Goal: Browse casually

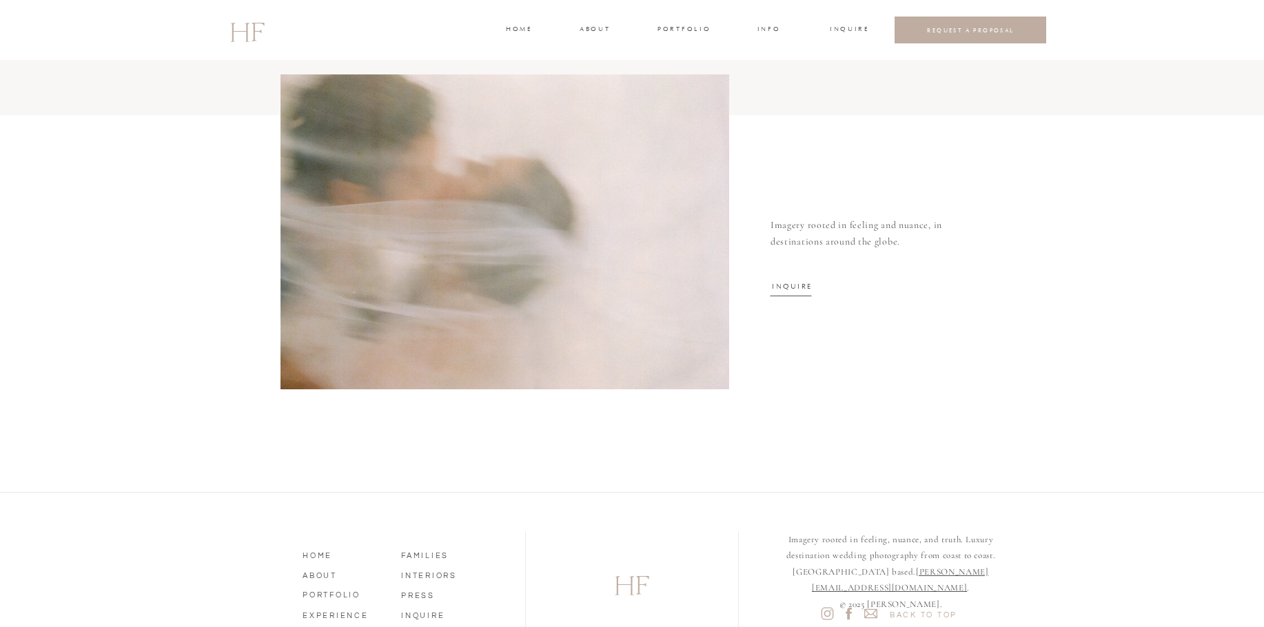
scroll to position [4460, 0]
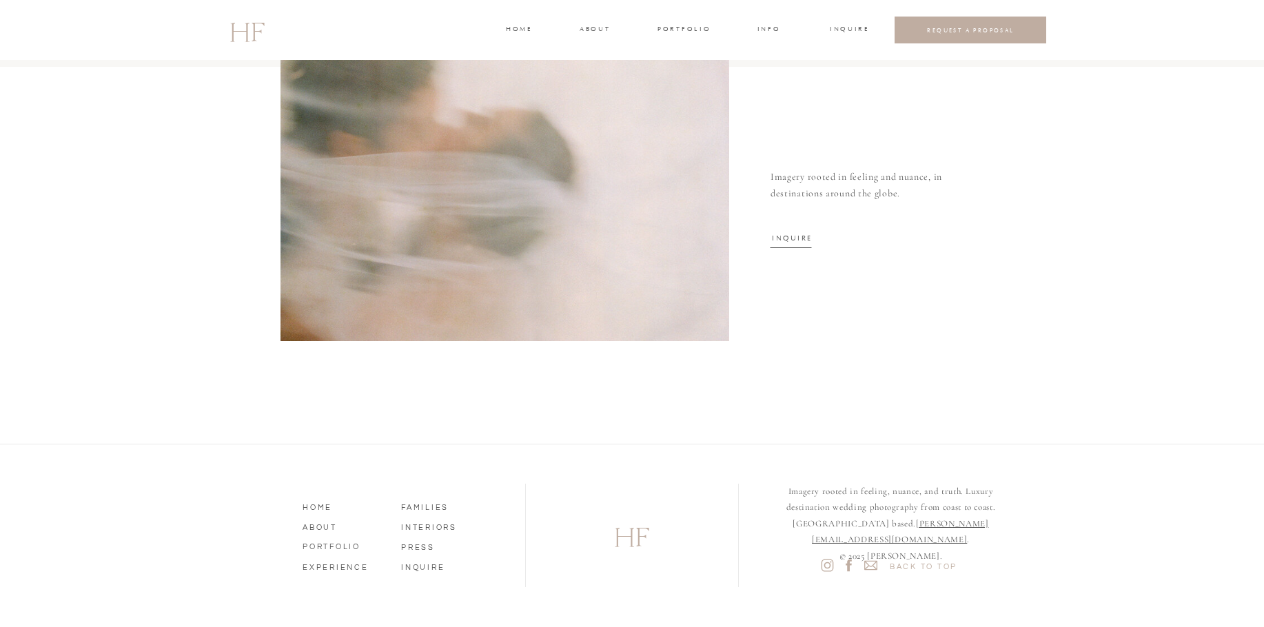
click at [322, 532] on nav "ABOUT" at bounding box center [342, 526] width 79 height 12
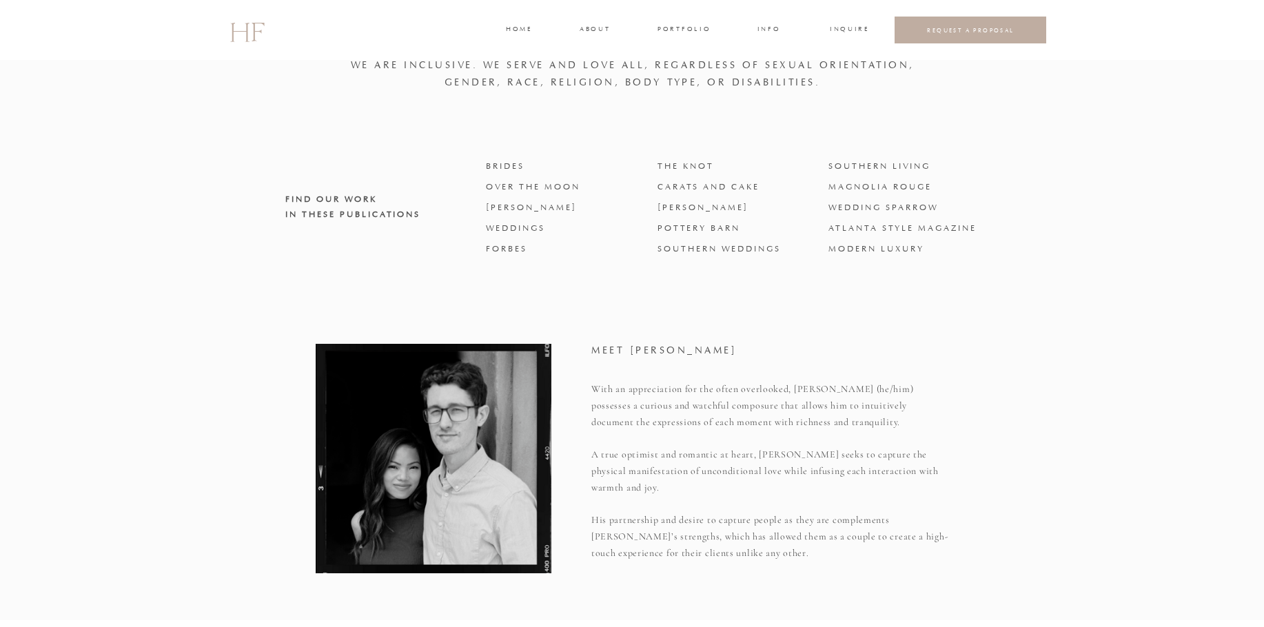
scroll to position [1011, 0]
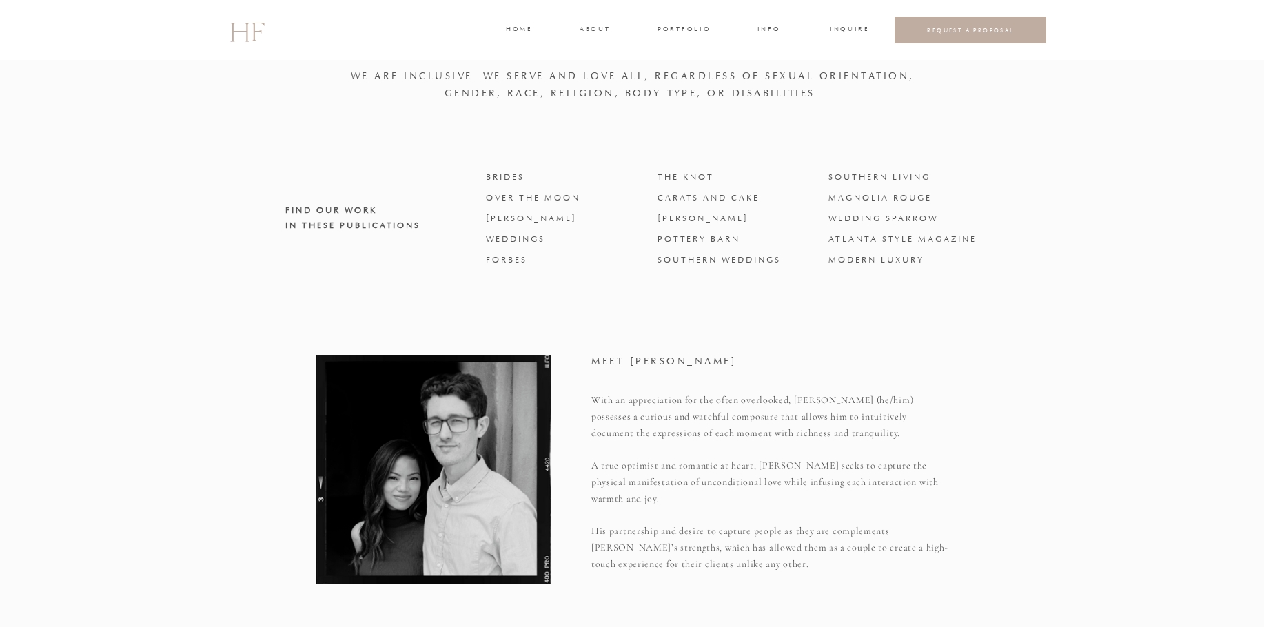
click at [509, 176] on h3 "BRIDES OVER THE MOON MARTHA STEWART WEDDINGS FORBES THE KNOT CARATS AND CAKE DR…" at bounding box center [733, 220] width 494 height 105
click at [518, 210] on h3 "BRIDES OVER THE MOON MARTHA STEWART WEDDINGS FORBES THE KNOT CARATS AND CAKE DR…" at bounding box center [733, 220] width 494 height 105
click at [514, 230] on h3 "BRIDES OVER THE MOON MARTHA STEWART WEDDINGS FORBES THE KNOT CARATS AND CAKE DR…" at bounding box center [733, 220] width 494 height 105
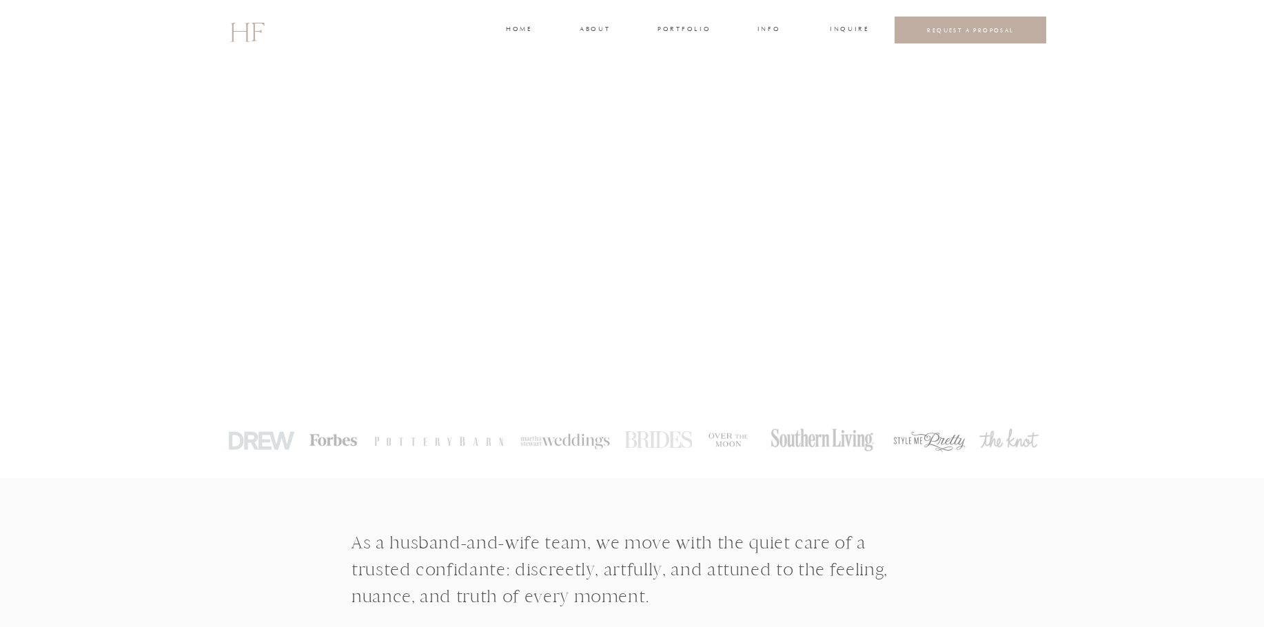
scroll to position [0, 0]
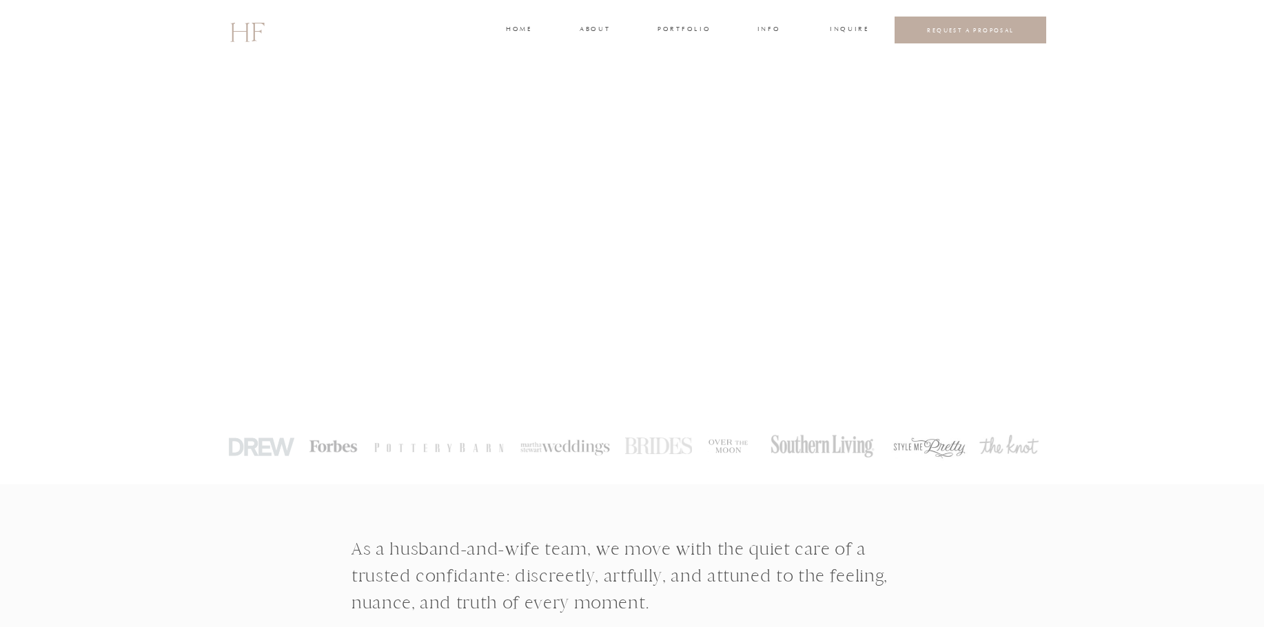
click at [685, 24] on h3 "portfolio" at bounding box center [684, 30] width 52 height 12
click at [690, 54] on div at bounding box center [683, 81] width 81 height 77
click at [687, 60] on h3 "WEDDINGS" at bounding box center [684, 61] width 48 height 12
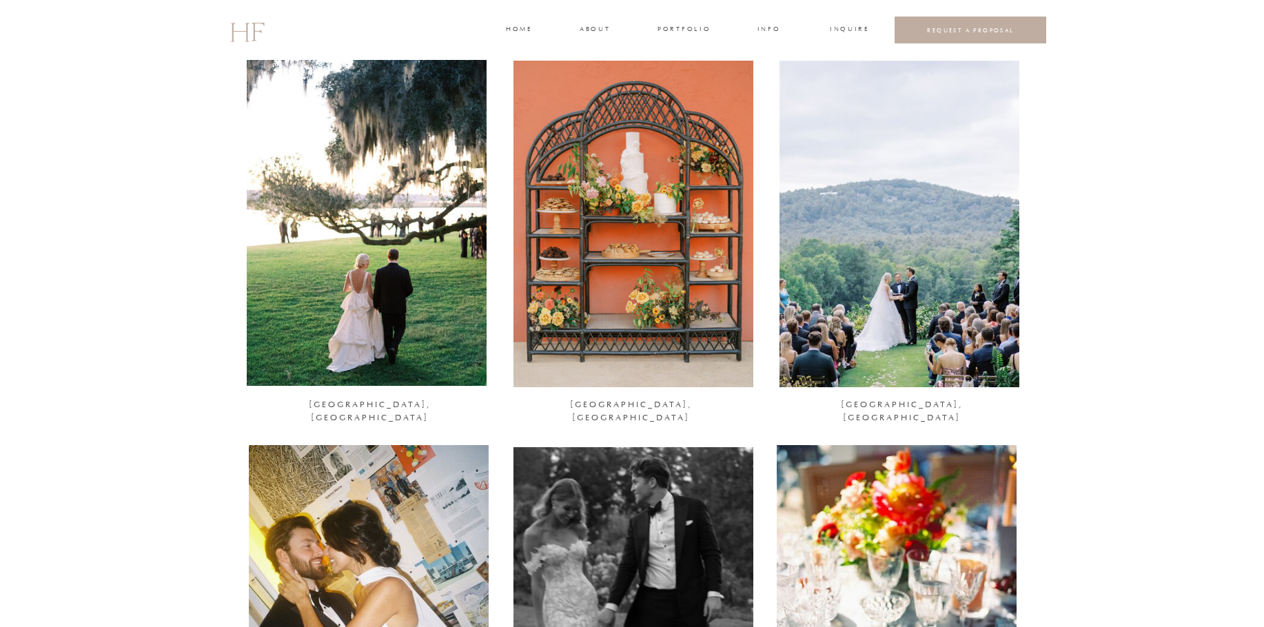
scroll to position [207, 0]
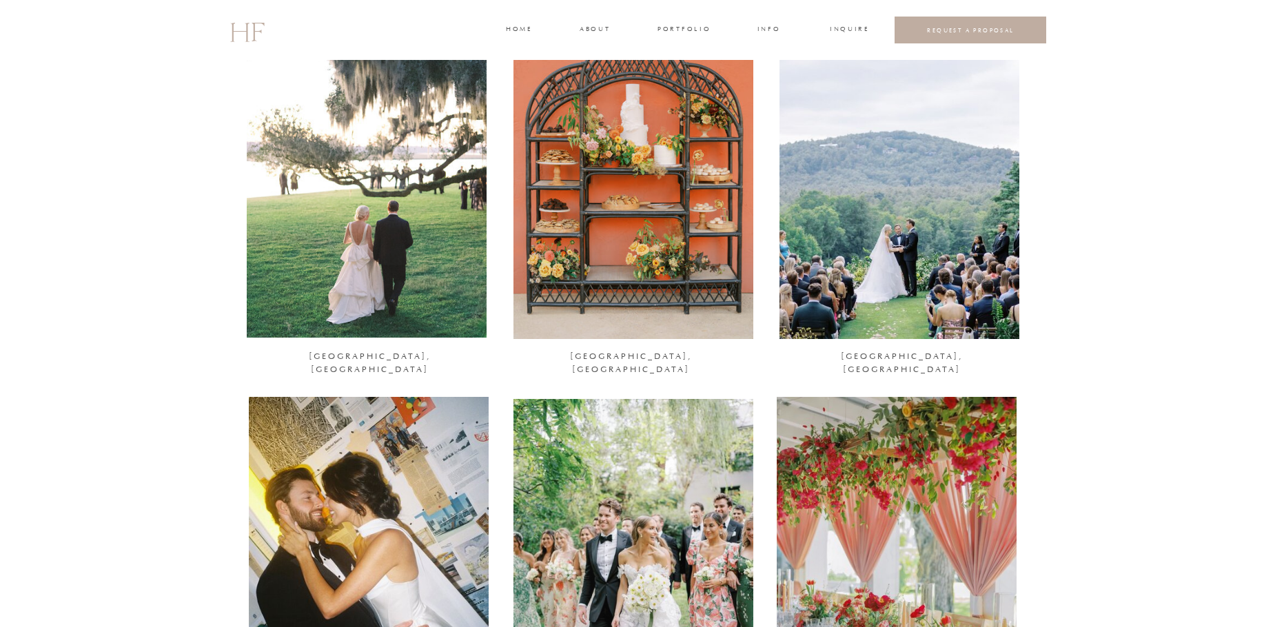
click at [388, 223] on div at bounding box center [367, 174] width 240 height 327
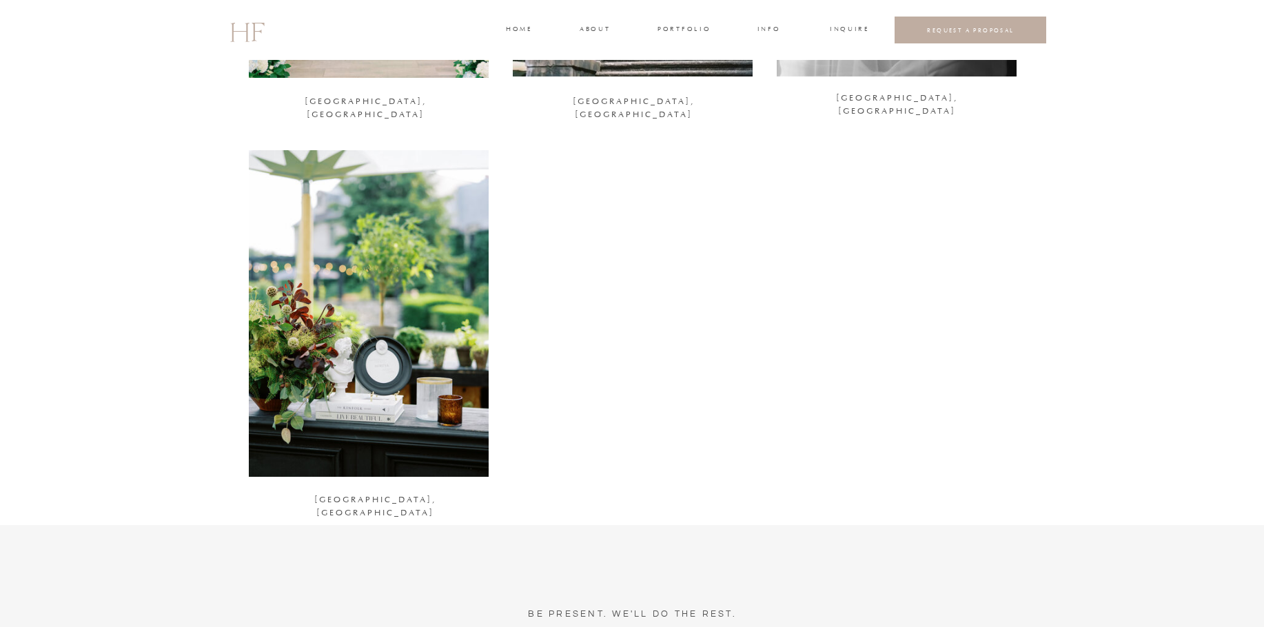
scroll to position [2068, 0]
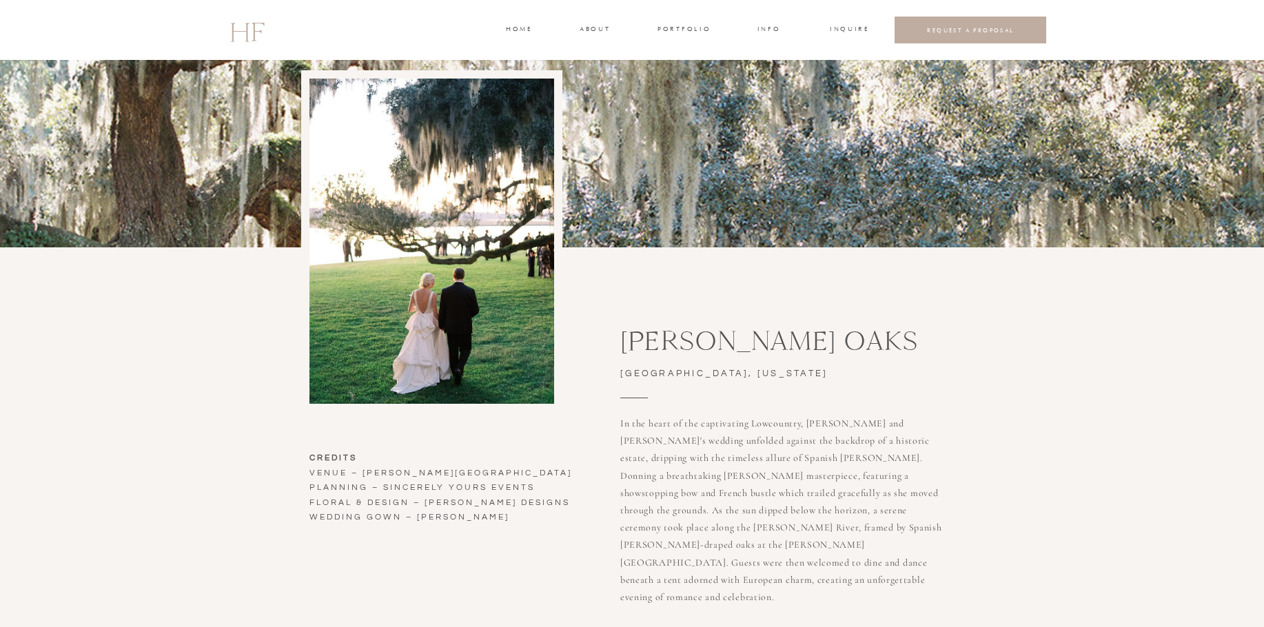
scroll to position [138, 0]
